Goal: Information Seeking & Learning: Find specific fact

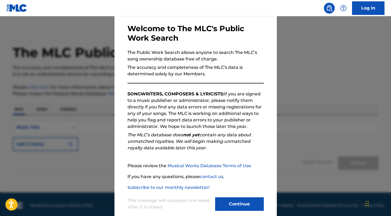
scroll to position [32, 0]
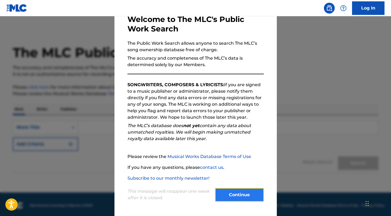
click at [243, 194] on button "Continue" at bounding box center [239, 195] width 49 height 14
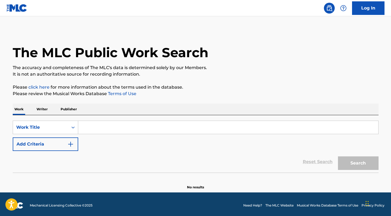
click at [87, 127] on input "Search Form" at bounding box center [228, 127] width 300 height 13
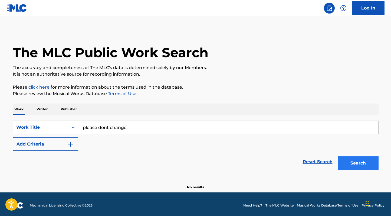
type input "please dont change"
click at [359, 165] on button "Search" at bounding box center [358, 163] width 41 height 14
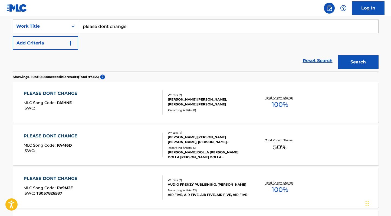
scroll to position [103, 0]
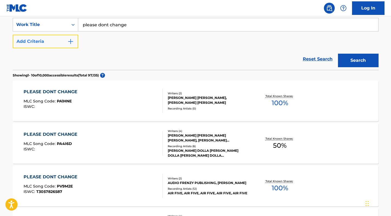
click at [51, 41] on button "Add Criteria" at bounding box center [46, 42] width 66 height 14
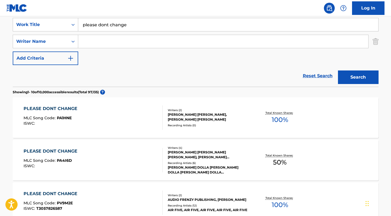
click at [90, 42] on input "Search Form" at bounding box center [223, 41] width 290 height 13
type input "adio [PERSON_NAME]"
click at [355, 79] on button "Search" at bounding box center [358, 77] width 41 height 14
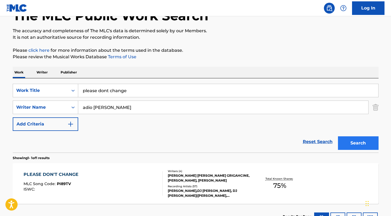
scroll to position [79, 0]
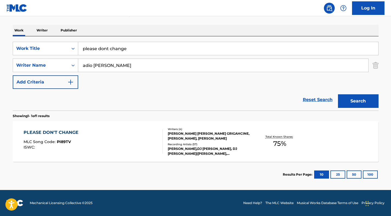
click at [201, 138] on div "ADIO MARCHANT, WILLIAM SAMI ETIENNE GRIGAHCINE, YANNICK RASTOGI, ZACHARIE RAYMO…" at bounding box center [209, 136] width 82 height 10
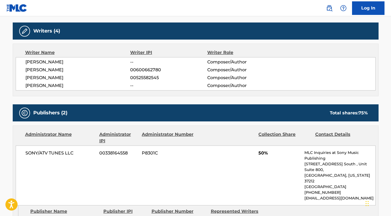
scroll to position [169, 0]
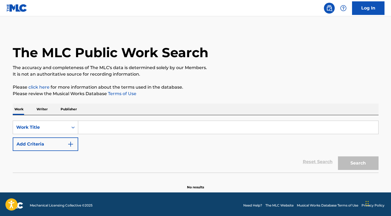
click at [89, 131] on input "Search Form" at bounding box center [228, 127] width 300 height 13
type input "middle"
click at [338, 156] on button "Search" at bounding box center [358, 163] width 41 height 14
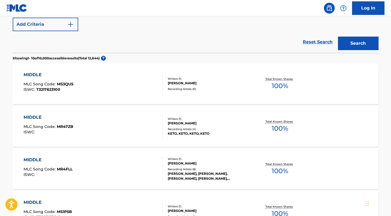
scroll to position [119, 0]
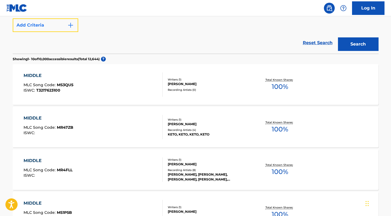
click at [43, 29] on button "Add Criteria" at bounding box center [46, 25] width 66 height 14
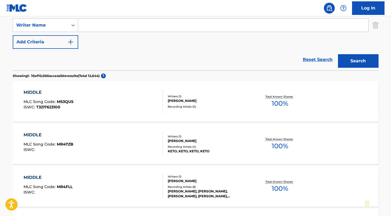
click at [92, 27] on input "Search Form" at bounding box center [223, 25] width 290 height 13
type input "adio [PERSON_NAME]"
click at [338, 54] on button "Search" at bounding box center [358, 61] width 41 height 14
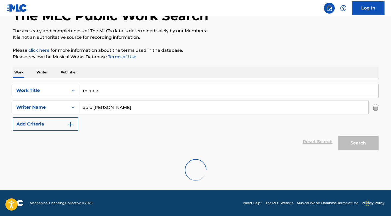
scroll to position [79, 0]
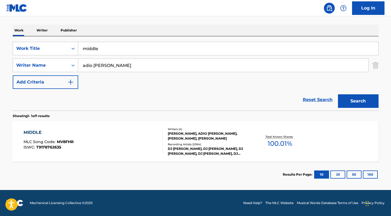
click at [114, 140] on div "MIDDLE MLC Song Code : MV8FHR ISWC : T9178762635" at bounding box center [93, 141] width 139 height 24
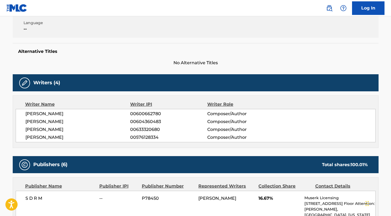
scroll to position [115, 0]
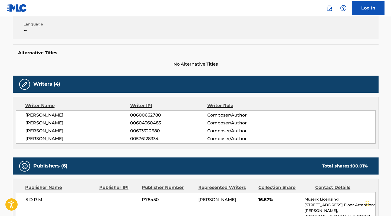
drag, startPoint x: 25, startPoint y: 139, endPoint x: 79, endPoint y: 142, distance: 53.7
click at [79, 142] on div "[PERSON_NAME] 00600662780 Composer/Author [PERSON_NAME] 00604360483 Composer/Au…" at bounding box center [196, 126] width 360 height 33
copy span "[PERSON_NAME]"
